Goal: Task Accomplishment & Management: Manage account settings

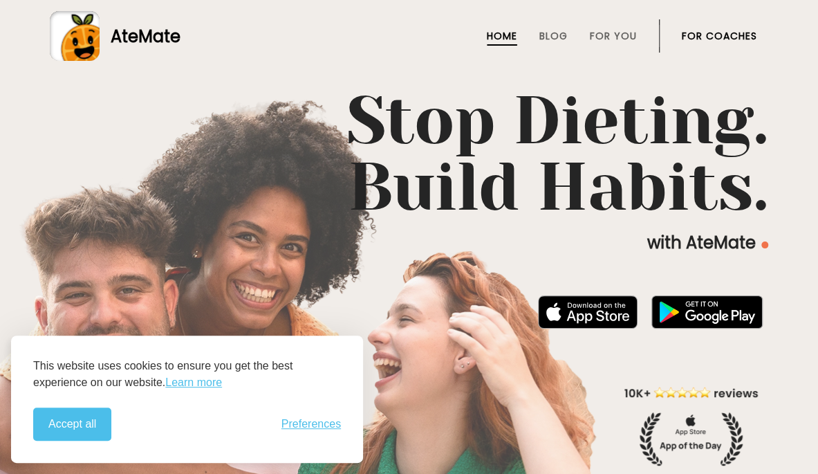
click at [728, 41] on link "For Coaches" at bounding box center [719, 35] width 75 height 11
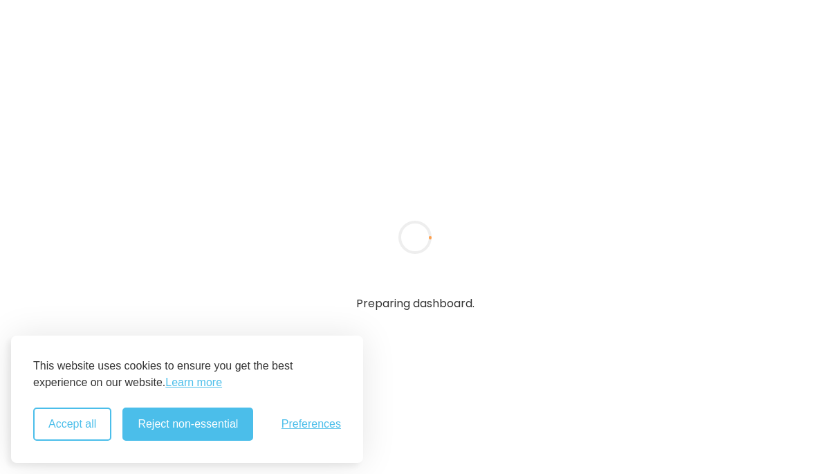
click at [70, 416] on button "Accept all" at bounding box center [72, 423] width 78 height 33
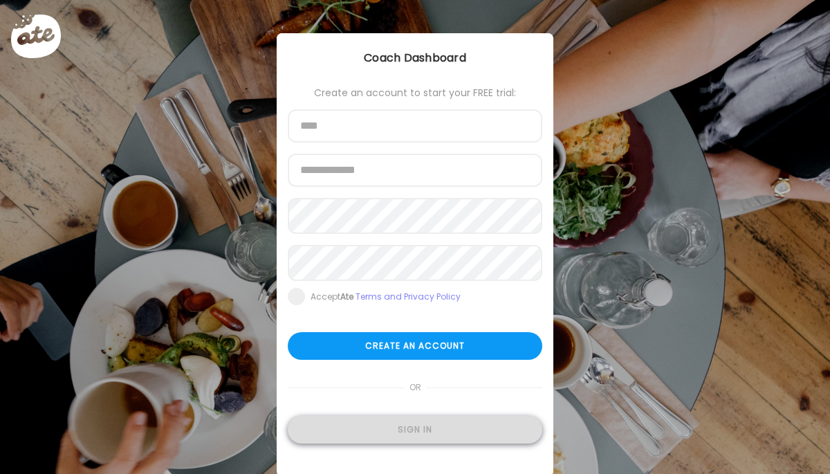
click at [434, 443] on div "Sign in" at bounding box center [415, 430] width 255 height 28
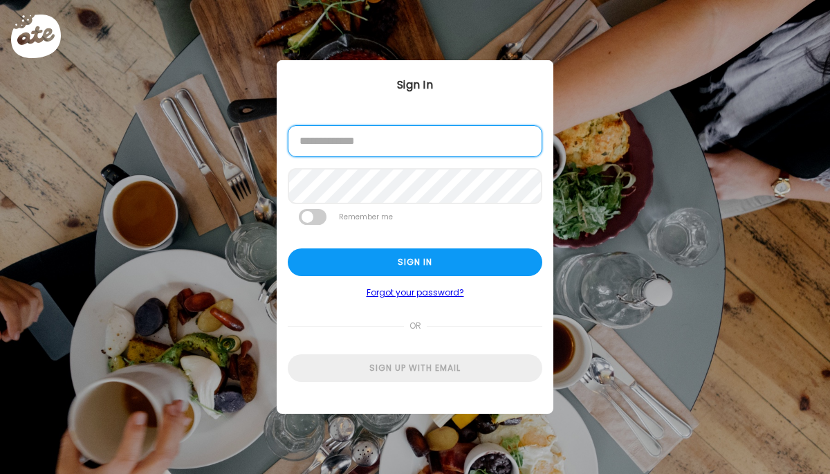
click at [400, 147] on input "email" at bounding box center [415, 141] width 255 height 32
type input "**********"
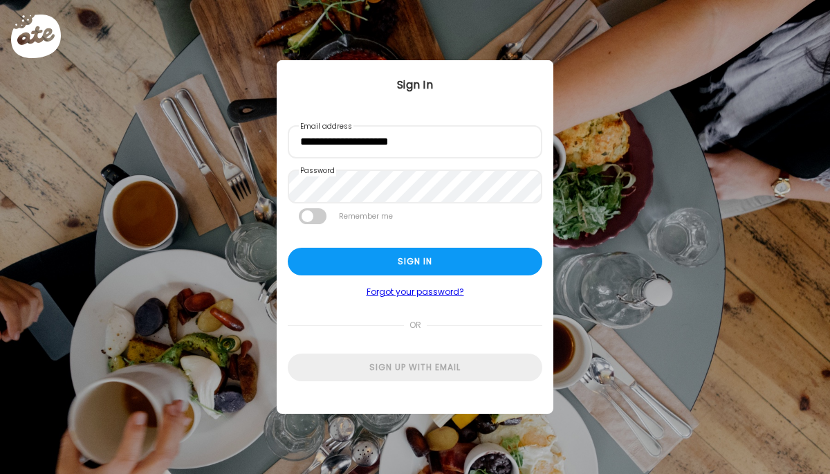
click at [311, 224] on span at bounding box center [313, 216] width 28 height 16
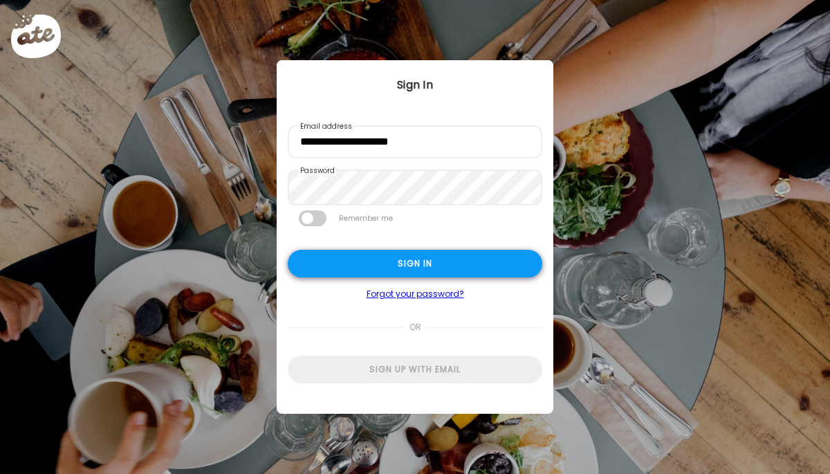
click at [349, 268] on div "Sign in" at bounding box center [415, 264] width 255 height 28
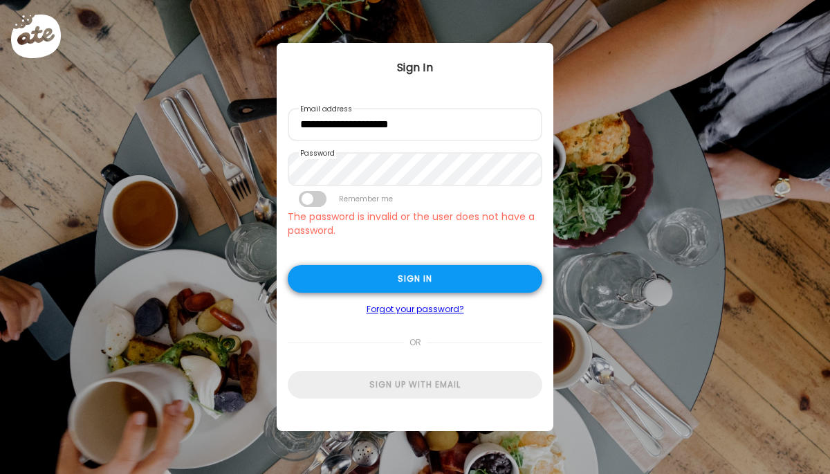
click at [353, 279] on div "Sign in" at bounding box center [415, 279] width 255 height 28
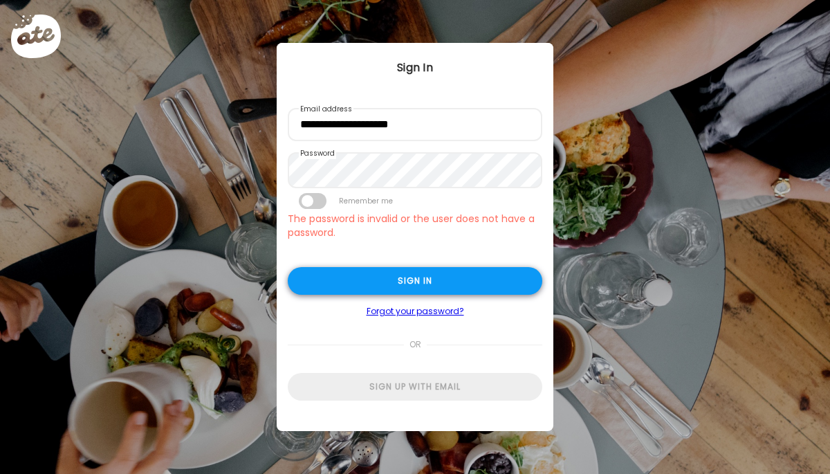
type textarea "**********"
type input "**********"
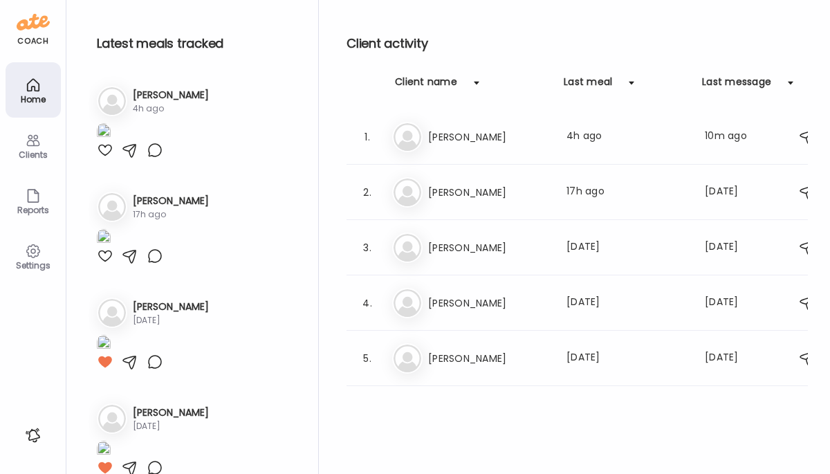
click at [167, 97] on h3 "Losha cooper" at bounding box center [171, 95] width 76 height 15
click at [42, 145] on div "Clients" at bounding box center [33, 145] width 55 height 55
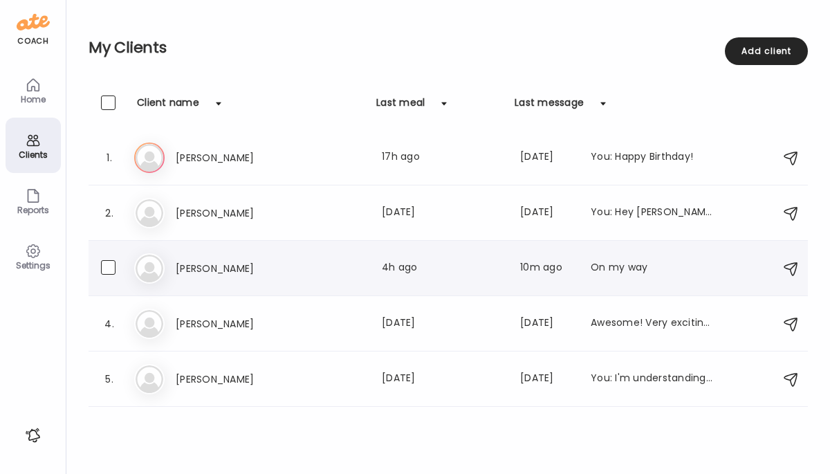
click at [273, 273] on h3 "Losha cooper" at bounding box center [237, 268] width 122 height 17
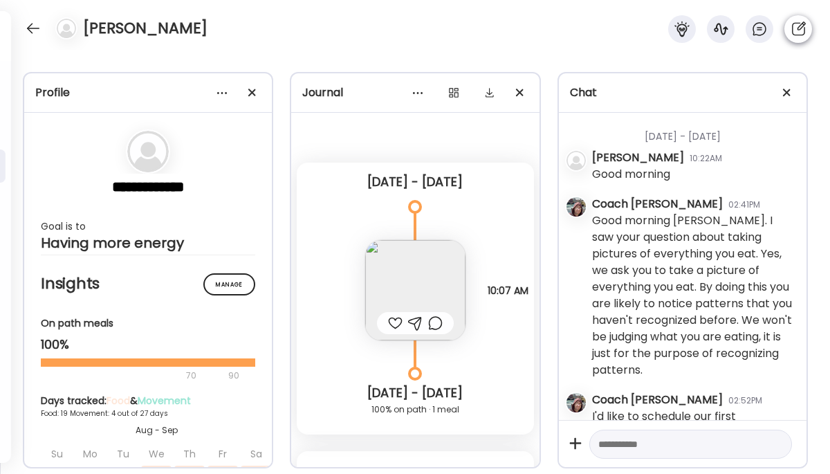
scroll to position [6525, 0]
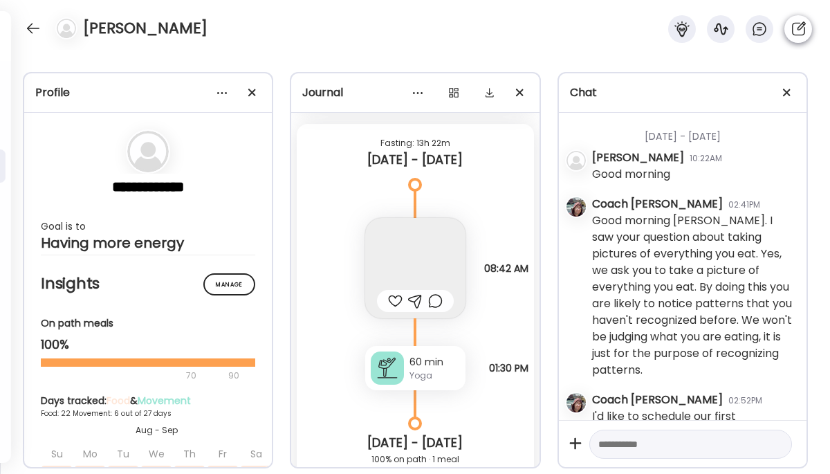
click at [796, 26] on icon at bounding box center [798, 29] width 17 height 17
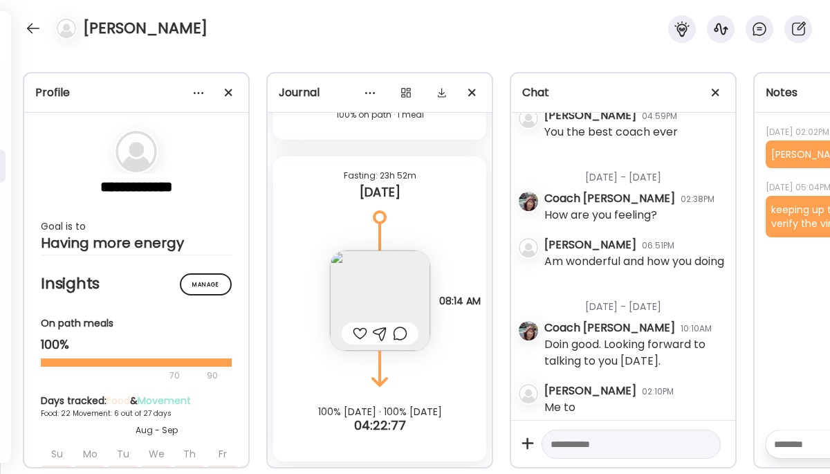
scroll to position [0, 172]
